Goal: Task Accomplishment & Management: Use online tool/utility

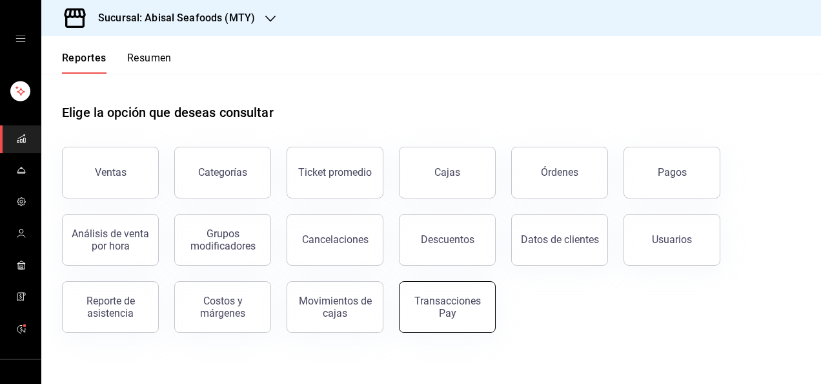
click at [437, 314] on div "Transacciones Pay" at bounding box center [447, 306] width 80 height 25
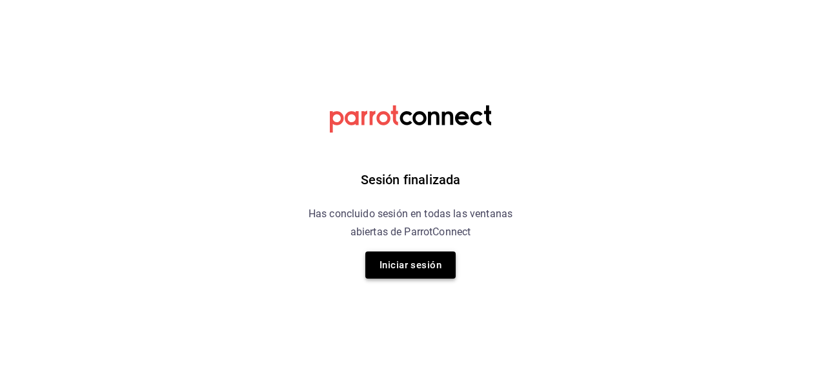
click at [398, 259] on button "Iniciar sesión" at bounding box center [411, 264] width 90 height 27
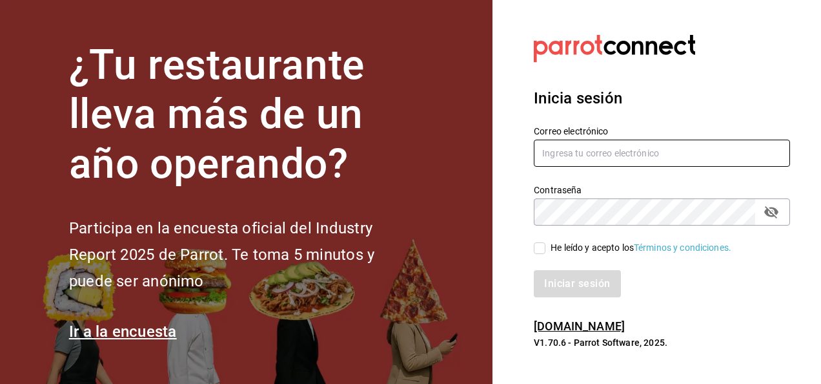
click at [562, 155] on input "text" at bounding box center [662, 152] width 256 height 27
type input "[EMAIL_ADDRESS][DOMAIN_NAME]"
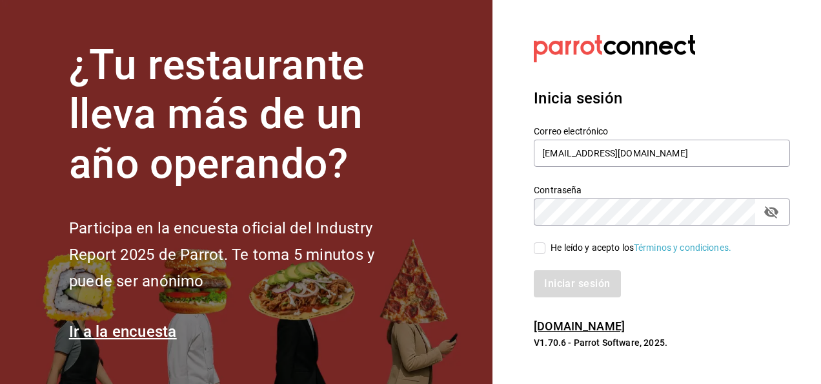
click at [542, 249] on input "He leído y acepto los Términos y condiciones." at bounding box center [540, 248] width 12 height 12
checkbox input "true"
click at [569, 282] on button "Iniciar sesión" at bounding box center [578, 283] width 88 height 27
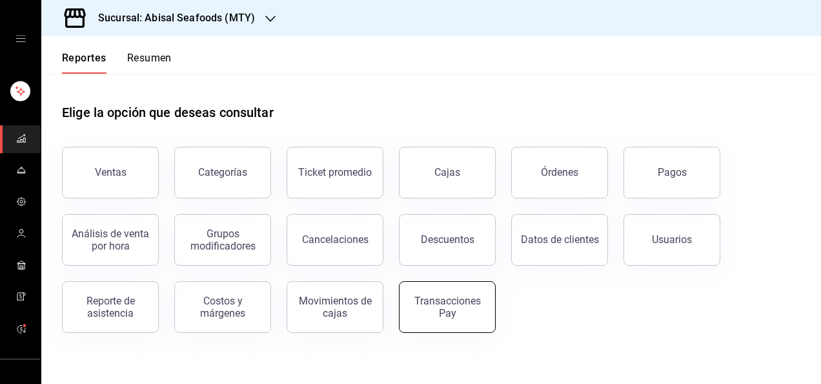
click at [435, 309] on div "Transacciones Pay" at bounding box center [447, 306] width 80 height 25
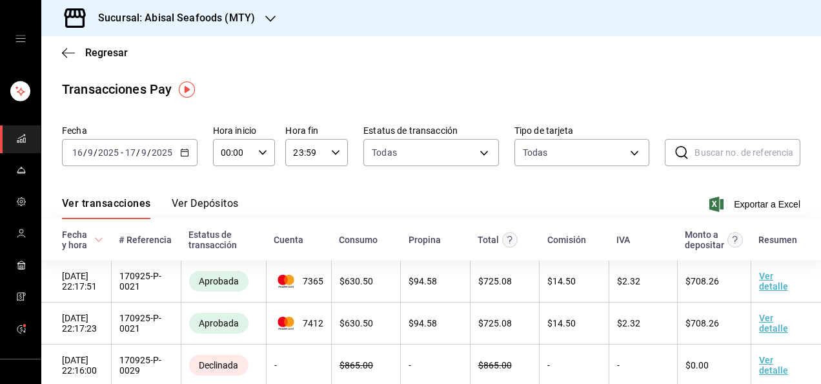
click at [186, 155] on \(Stroke\) "button" at bounding box center [185, 152] width 8 height 7
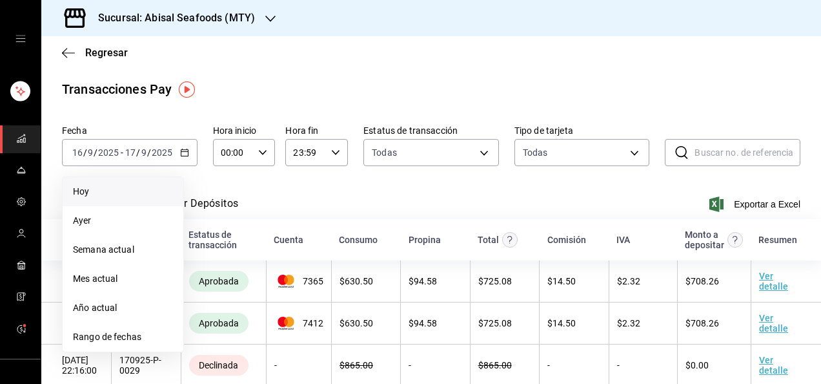
click at [101, 189] on span "Hoy" at bounding box center [123, 192] width 100 height 14
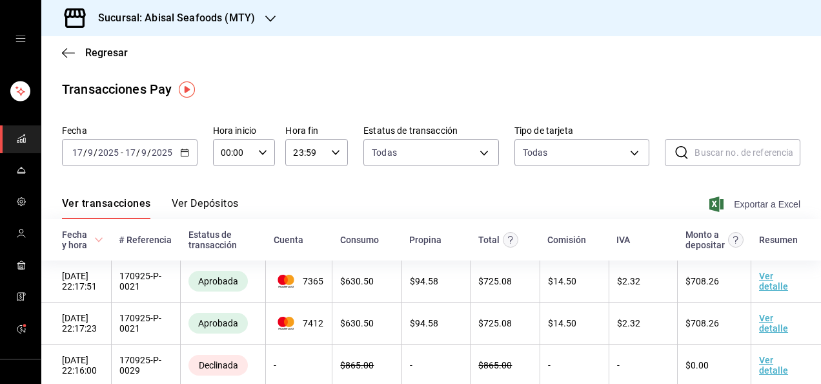
click at [728, 203] on span "Exportar a Excel" at bounding box center [756, 203] width 88 height 15
click at [731, 201] on span "Exportar a Excel" at bounding box center [756, 203] width 88 height 15
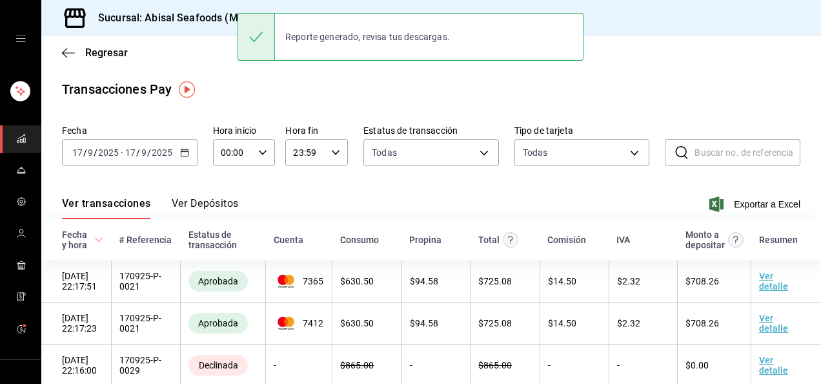
click at [387, 93] on div "Transacciones Pay" at bounding box center [431, 88] width 739 height 19
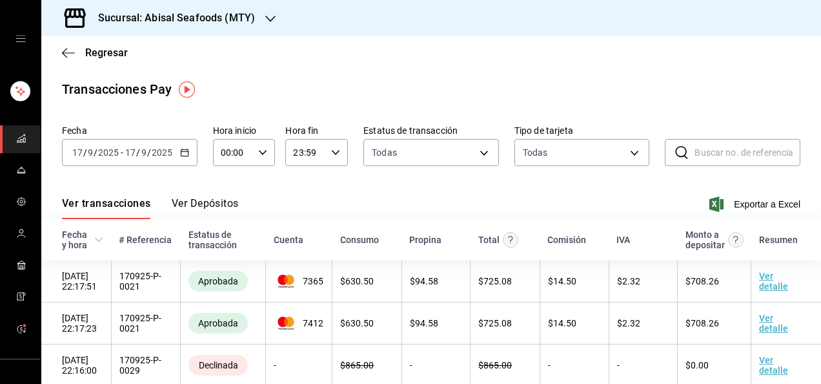
click at [151, 152] on input "2025" at bounding box center [162, 152] width 22 height 10
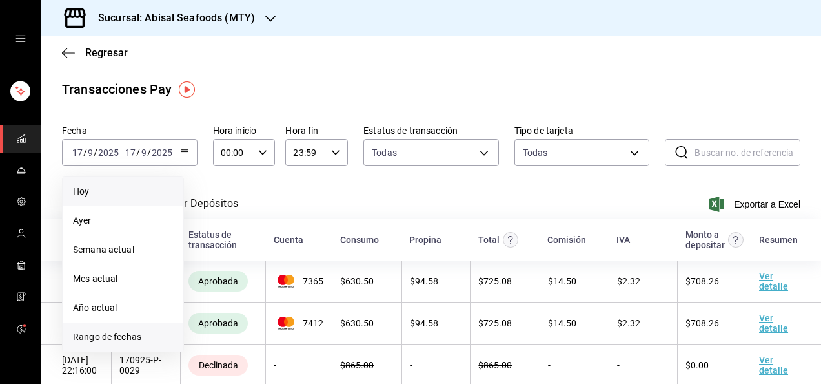
click at [98, 342] on span "Rango de fechas" at bounding box center [123, 337] width 100 height 14
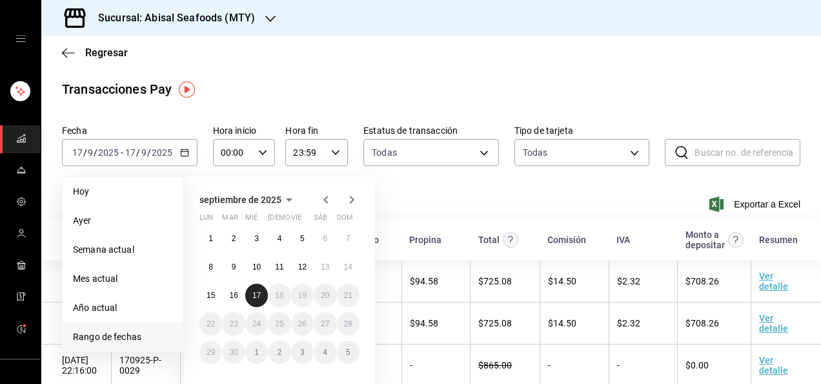
click at [256, 292] on abbr "17" at bounding box center [256, 295] width 8 height 9
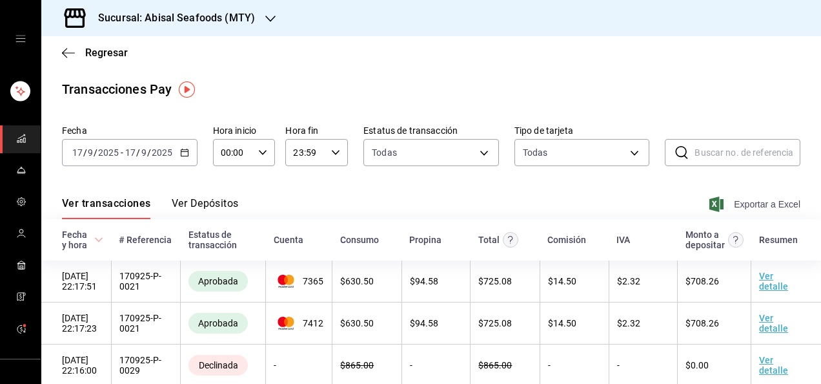
click at [752, 201] on span "Exportar a Excel" at bounding box center [756, 203] width 88 height 15
